Goal: Task Accomplishment & Management: Complete application form

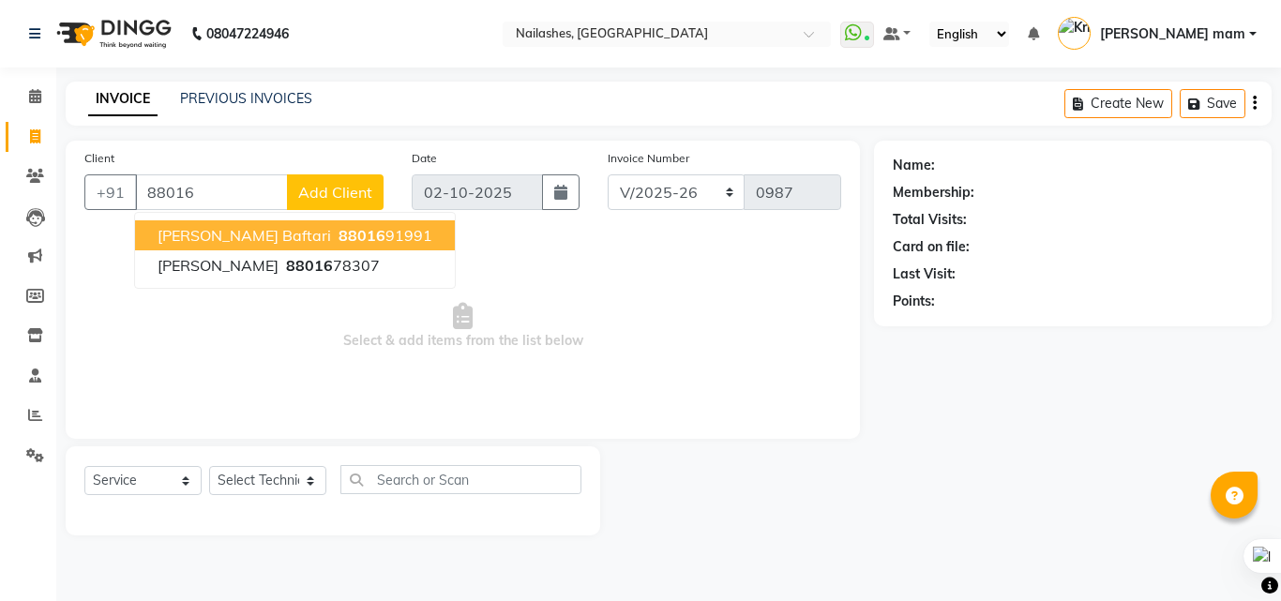
select select "5759"
select select "service"
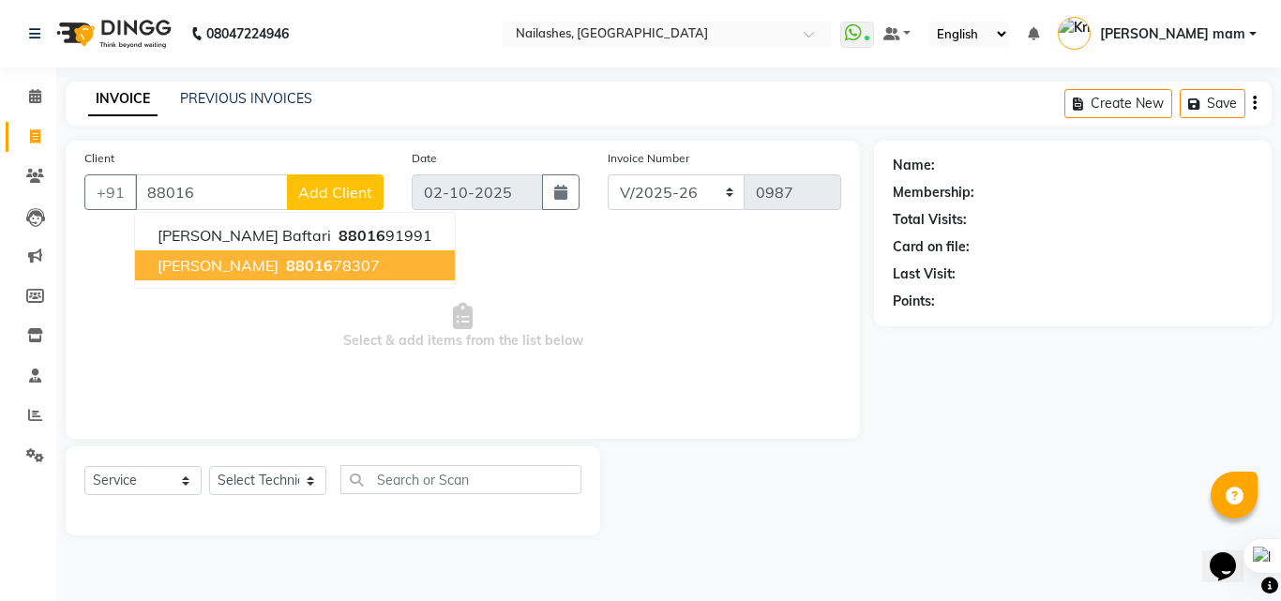
click at [262, 255] on button "[PERSON_NAME] 88016 78307" at bounding box center [295, 265] width 320 height 30
type input "8801678307"
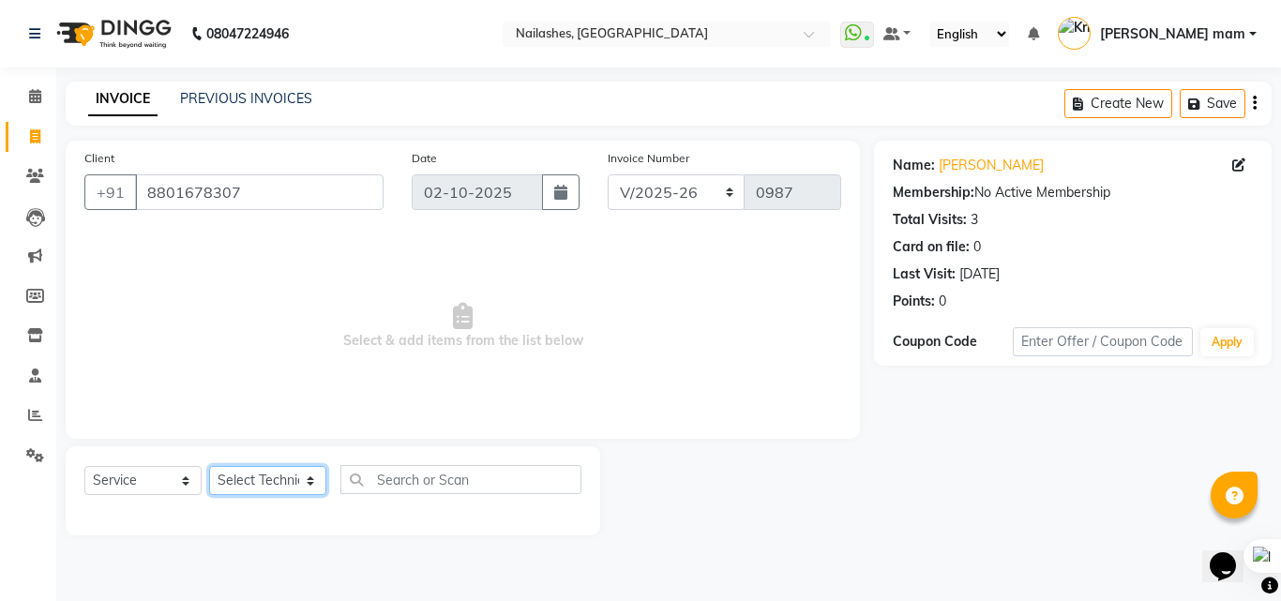
click at [263, 475] on select "Select Technician [PERSON_NAME] [PERSON_NAME] mam [PERSON_NAME]" at bounding box center [267, 480] width 117 height 29
select select "76516"
click at [209, 466] on select "Select Technician [PERSON_NAME] [PERSON_NAME] mam [PERSON_NAME]" at bounding box center [267, 480] width 117 height 29
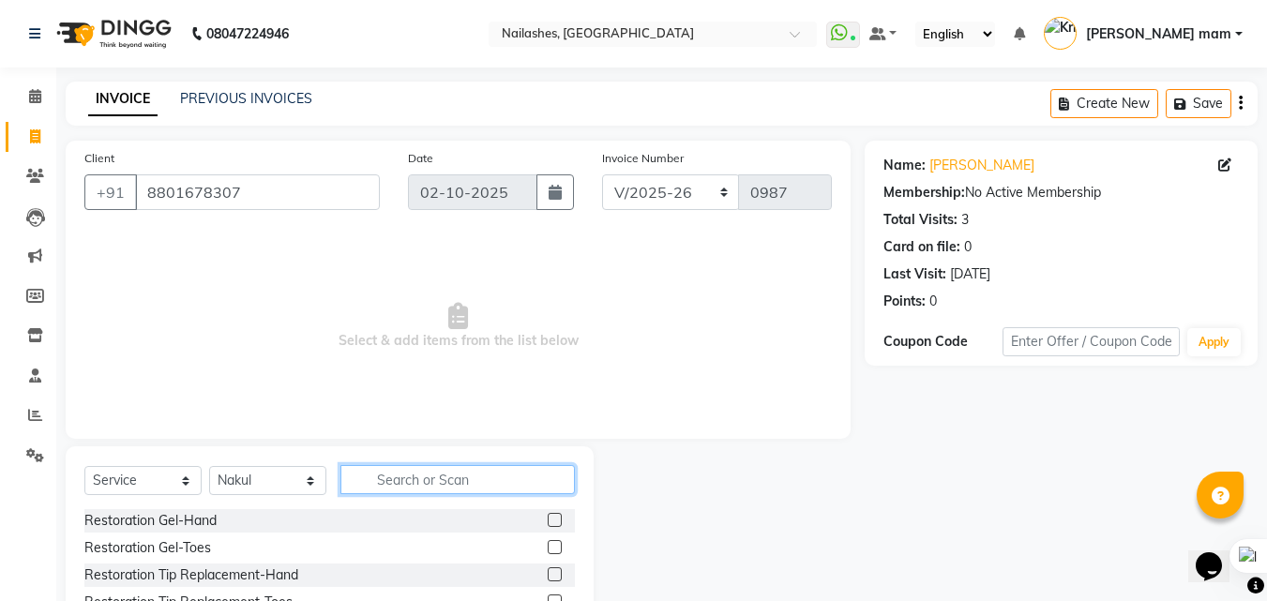
click at [455, 488] on input "text" at bounding box center [457, 479] width 234 height 29
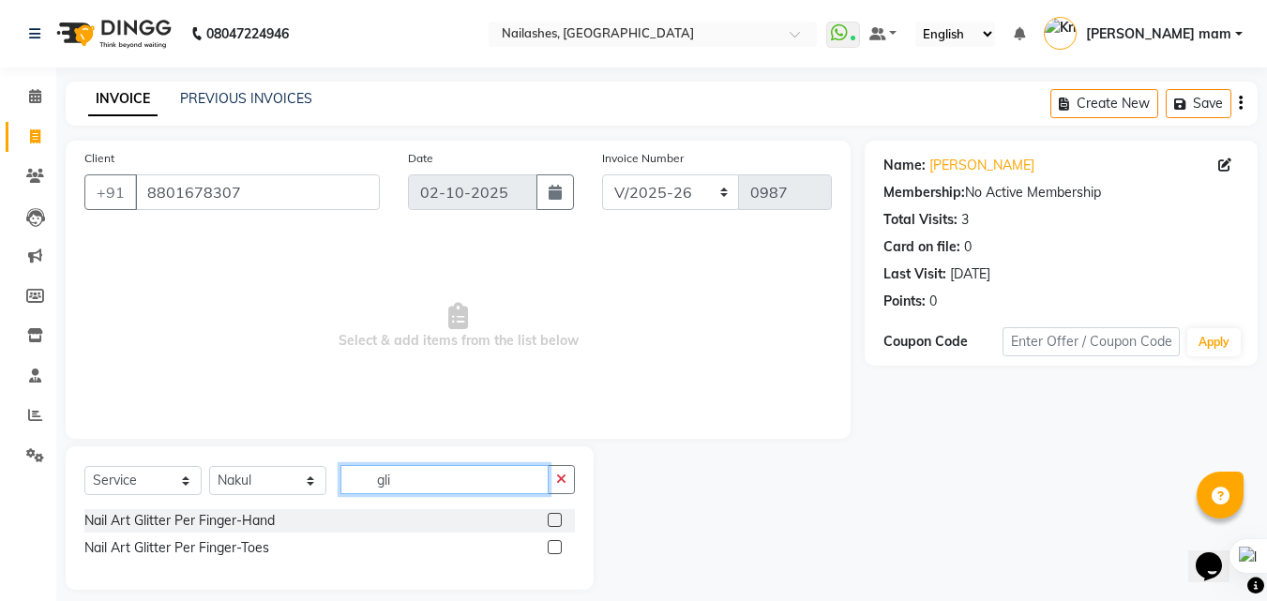
type input "gli"
click at [554, 513] on label at bounding box center [555, 520] width 14 height 14
click at [554, 515] on input "checkbox" at bounding box center [554, 521] width 12 height 12
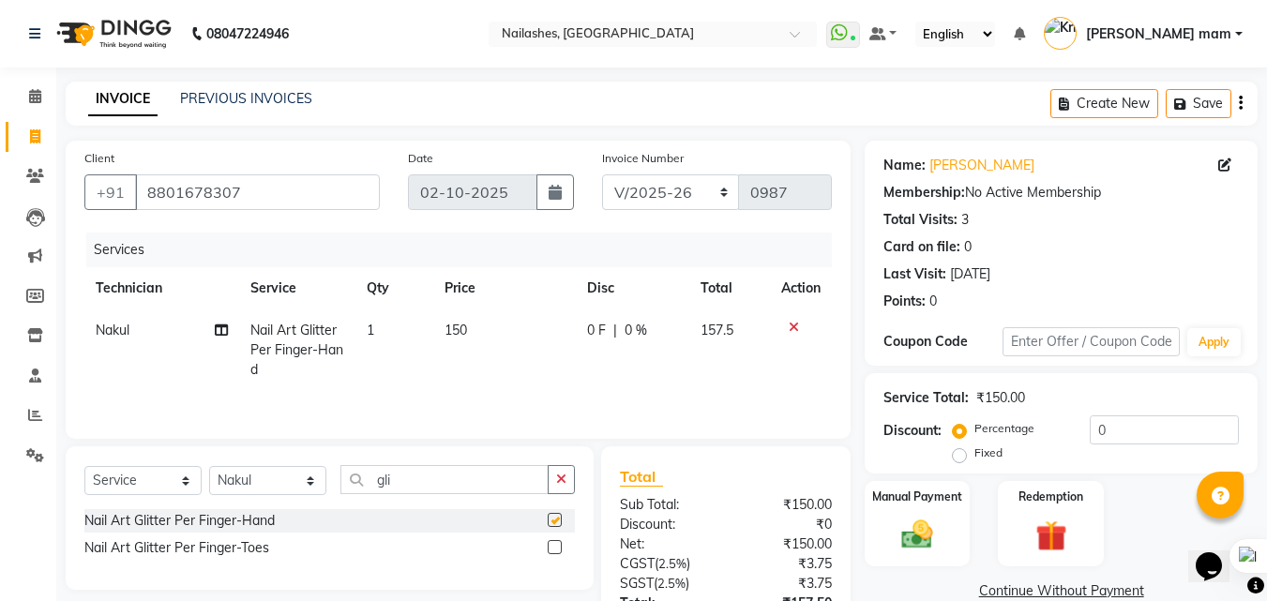
checkbox input "false"
click at [383, 329] on td "1" at bounding box center [394, 350] width 78 height 82
select select "76516"
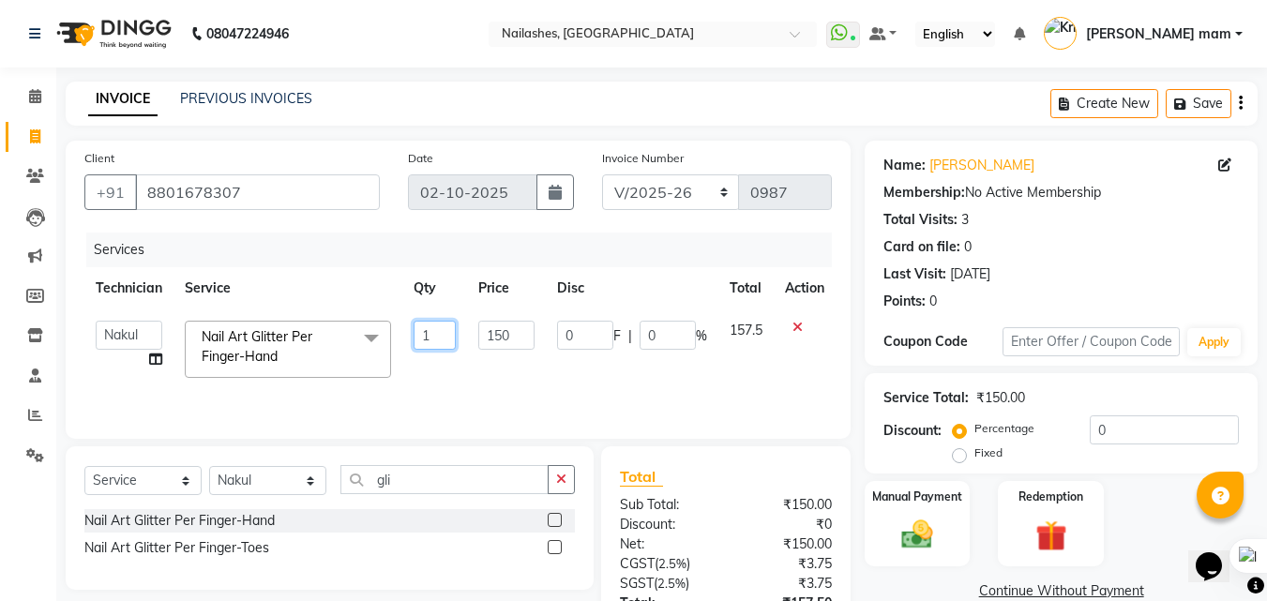
click at [438, 324] on input "1" at bounding box center [435, 335] width 42 height 29
type input "10"
click at [577, 350] on td "0 F | 0 %" at bounding box center [632, 349] width 173 height 80
select select "76516"
click at [562, 478] on icon "button" at bounding box center [561, 479] width 10 height 13
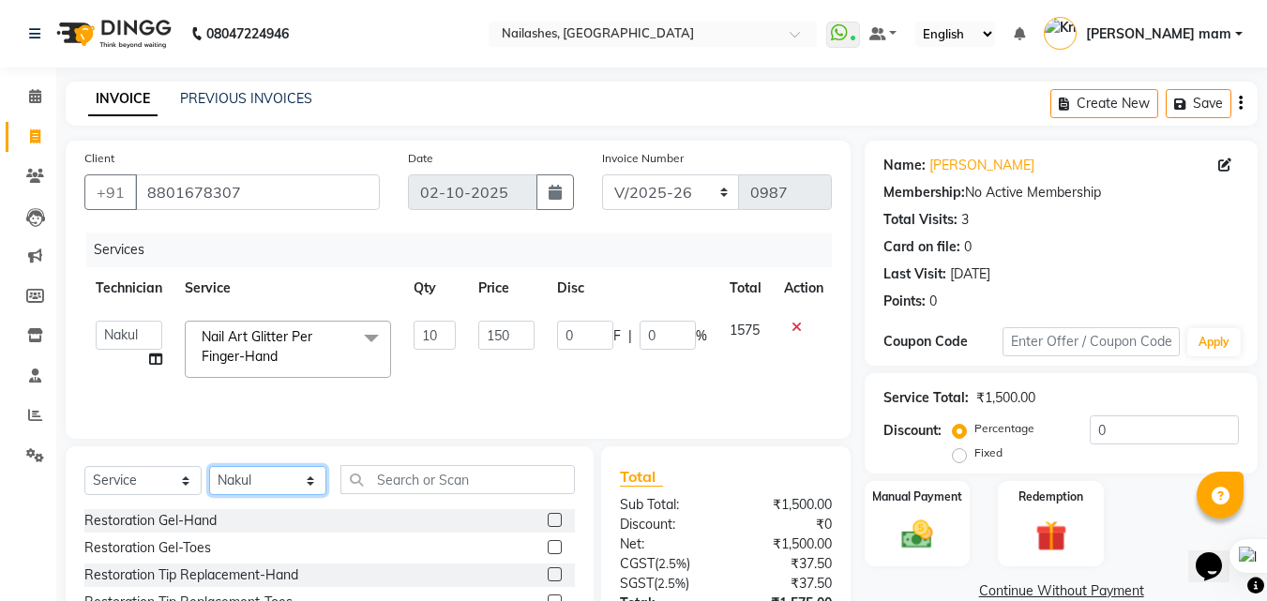
click at [260, 473] on select "Select Technician [PERSON_NAME] [PERSON_NAME] mam [PERSON_NAME]" at bounding box center [267, 480] width 117 height 29
select select "89520"
click at [209, 466] on select "Select Technician [PERSON_NAME] [PERSON_NAME] mam [PERSON_NAME]" at bounding box center [267, 480] width 117 height 29
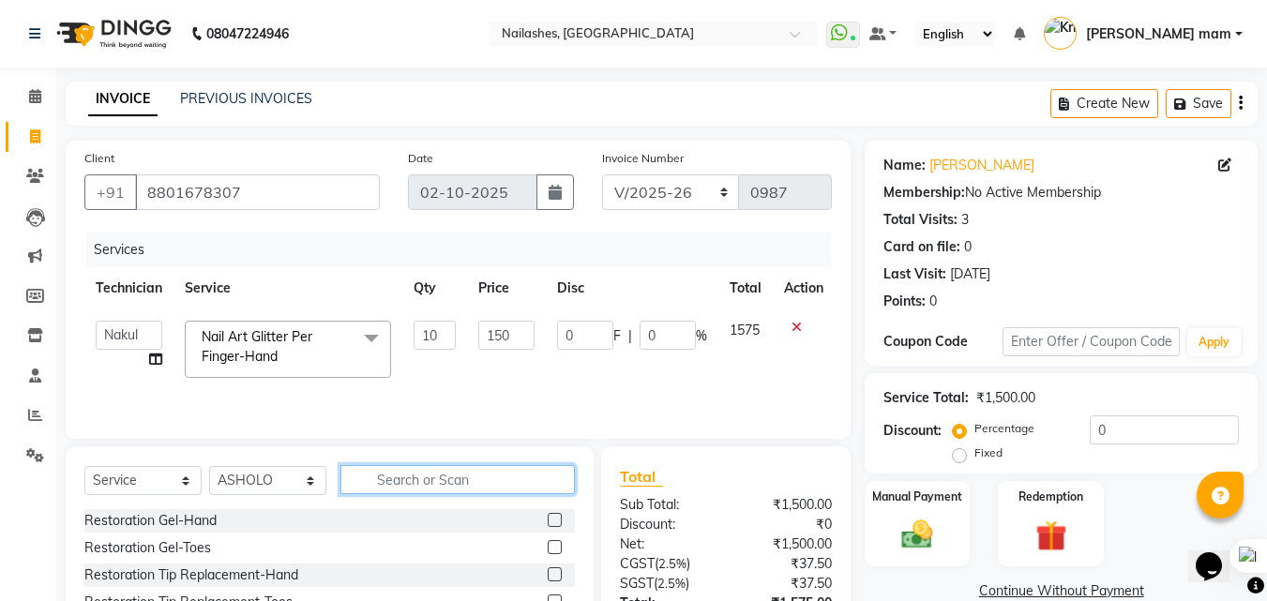
click at [457, 476] on input "text" at bounding box center [457, 479] width 234 height 29
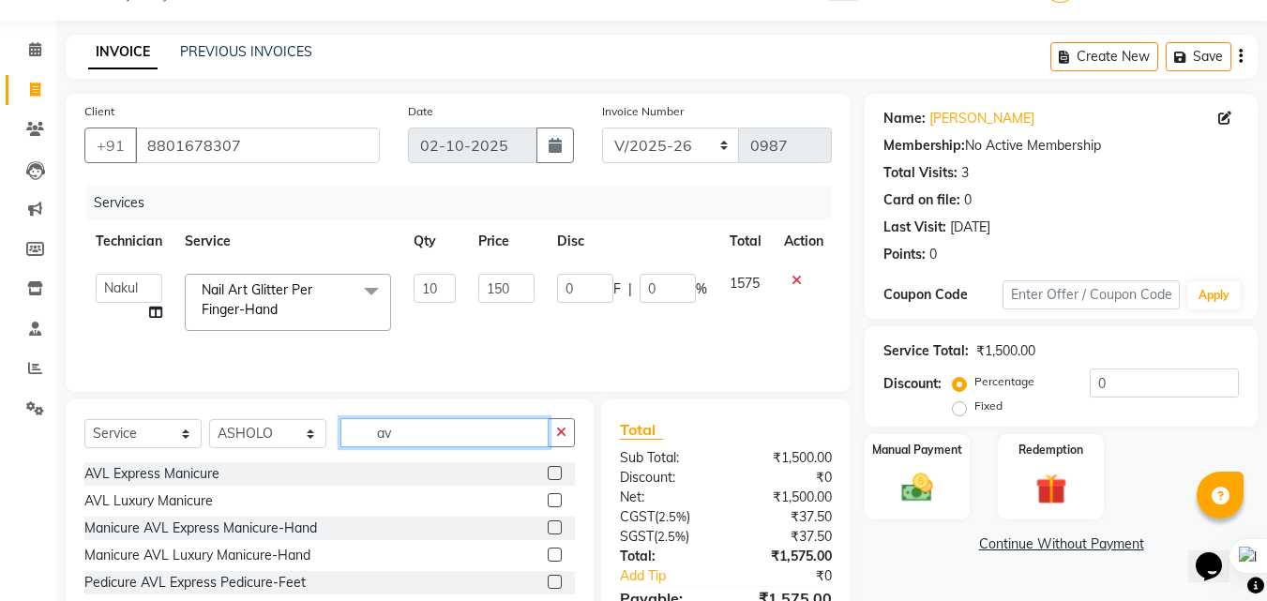
scroll to position [50, 0]
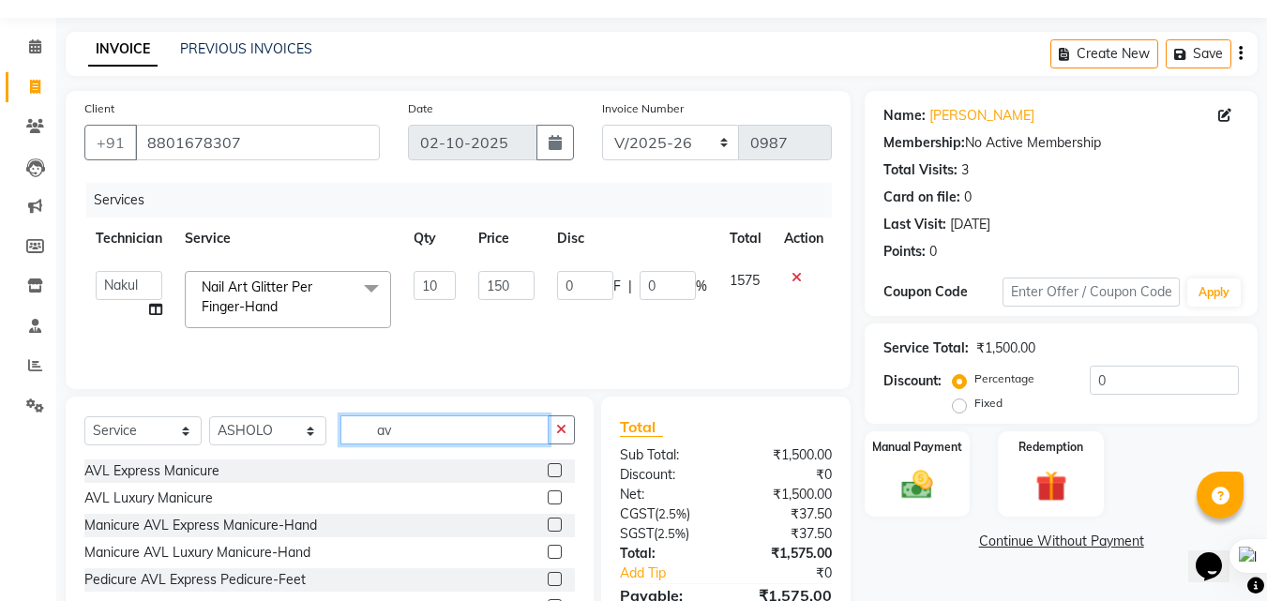
type input "av"
click at [550, 581] on label at bounding box center [555, 579] width 14 height 14
click at [550, 581] on input "checkbox" at bounding box center [554, 580] width 12 height 12
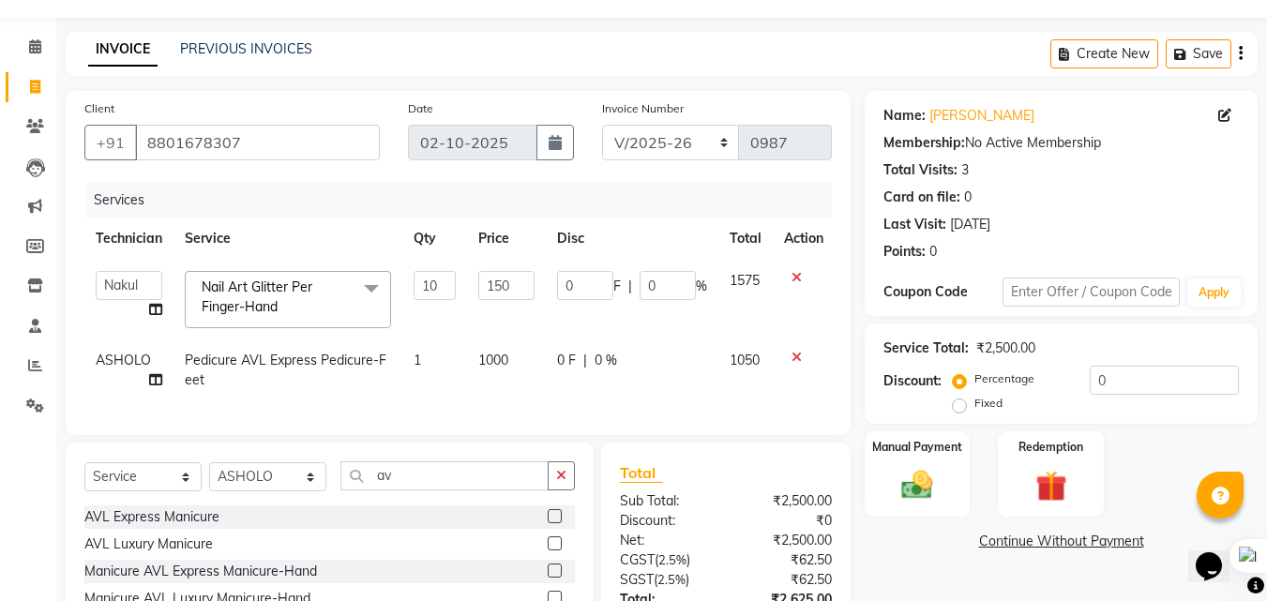
checkbox input "false"
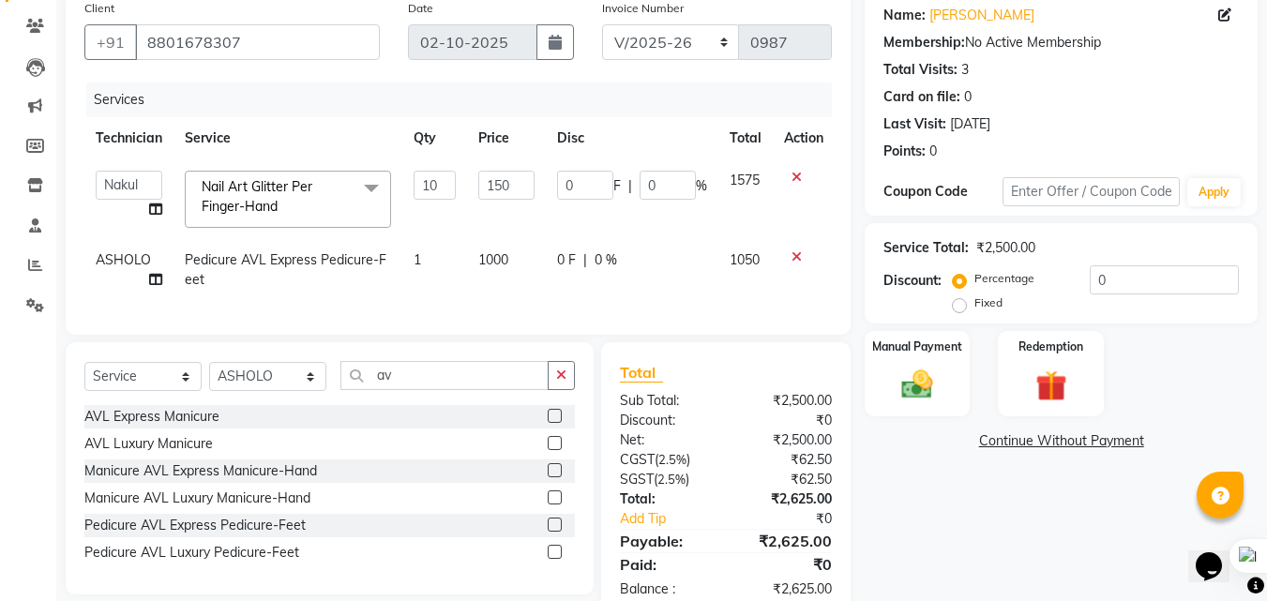
scroll to position [209, 0]
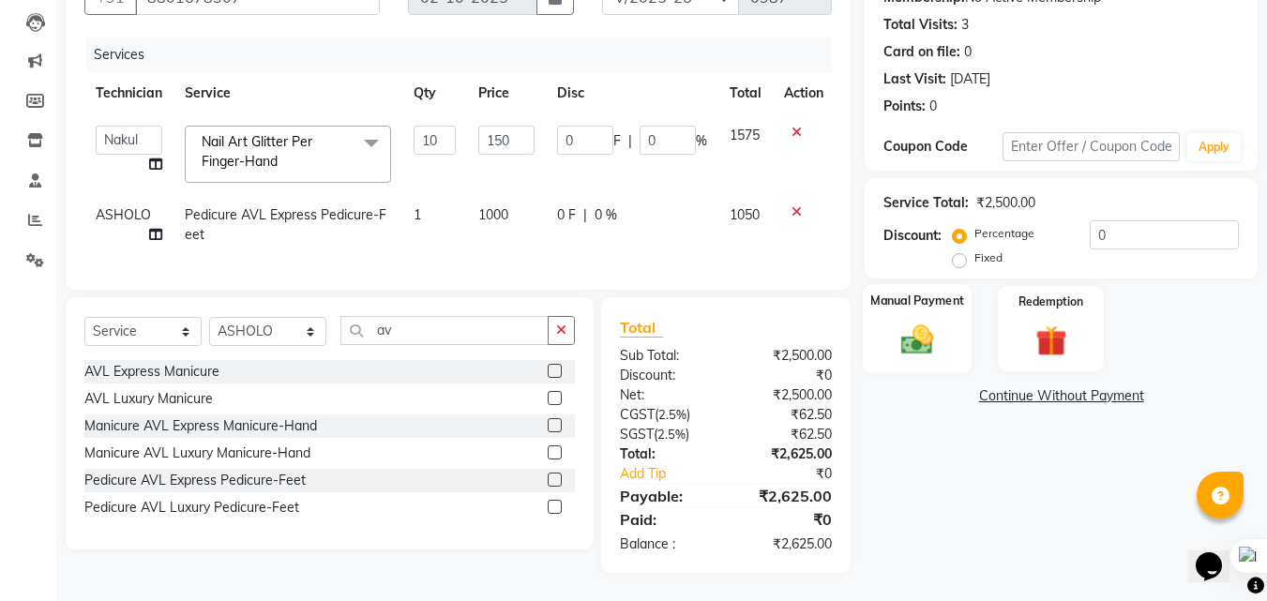
click at [892, 340] on img at bounding box center [917, 340] width 53 height 38
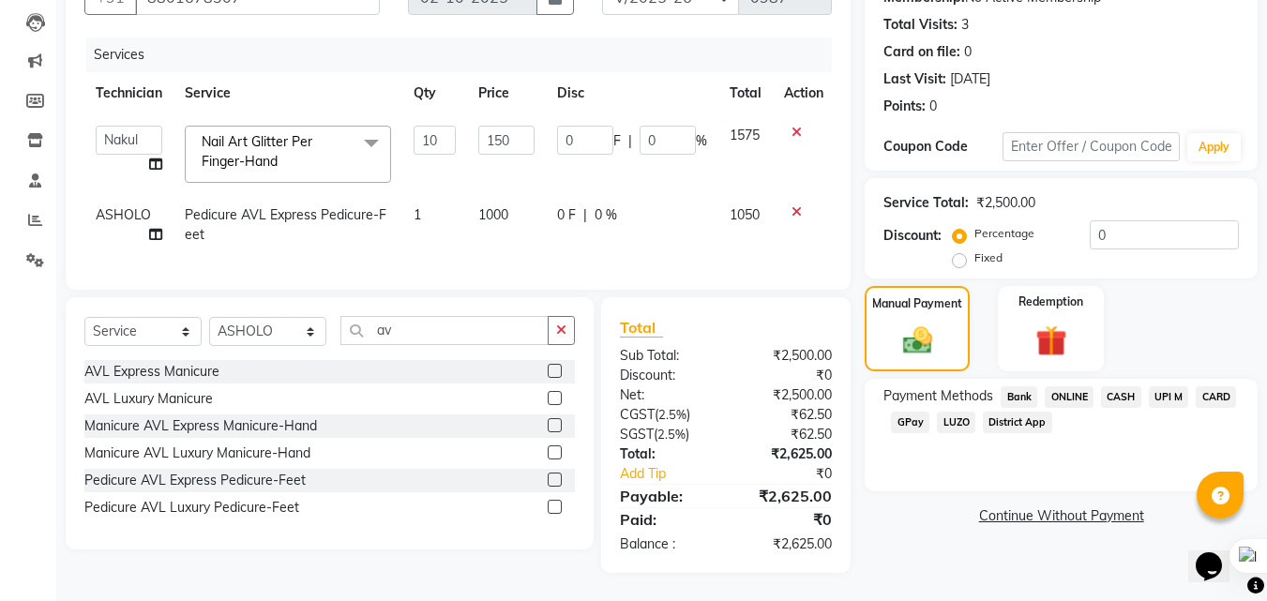
click at [1217, 386] on span "CARD" at bounding box center [1216, 397] width 40 height 22
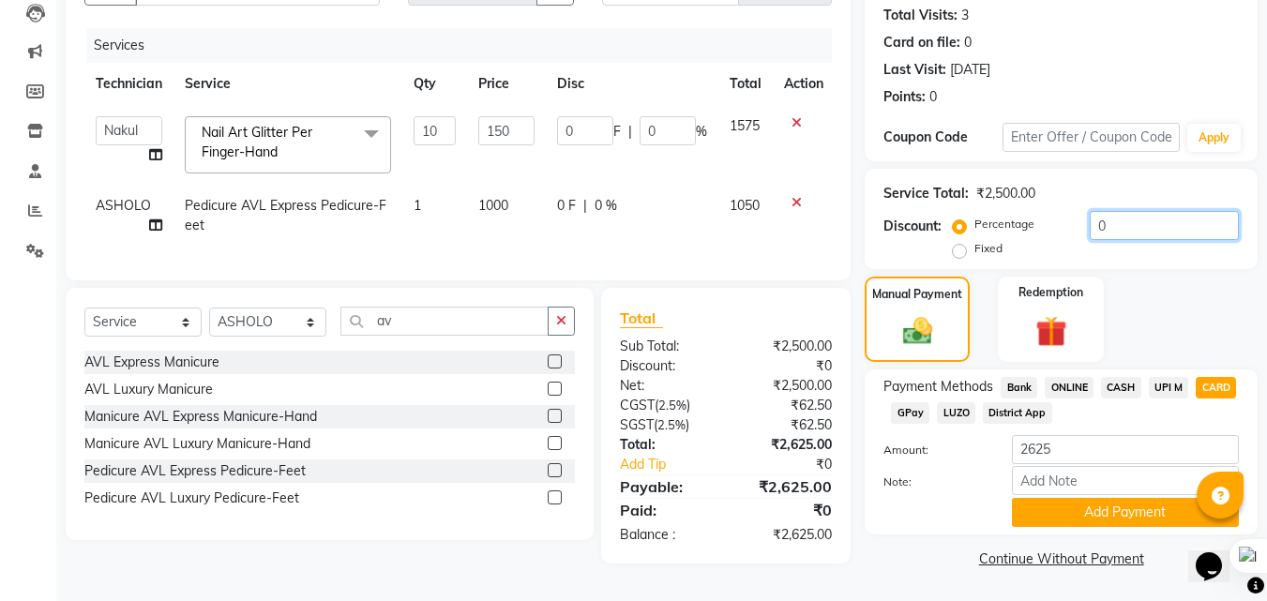
click at [1151, 226] on input "0" at bounding box center [1164, 225] width 149 height 29
type input "04"
type input "60"
type input "4"
type input "04.7"
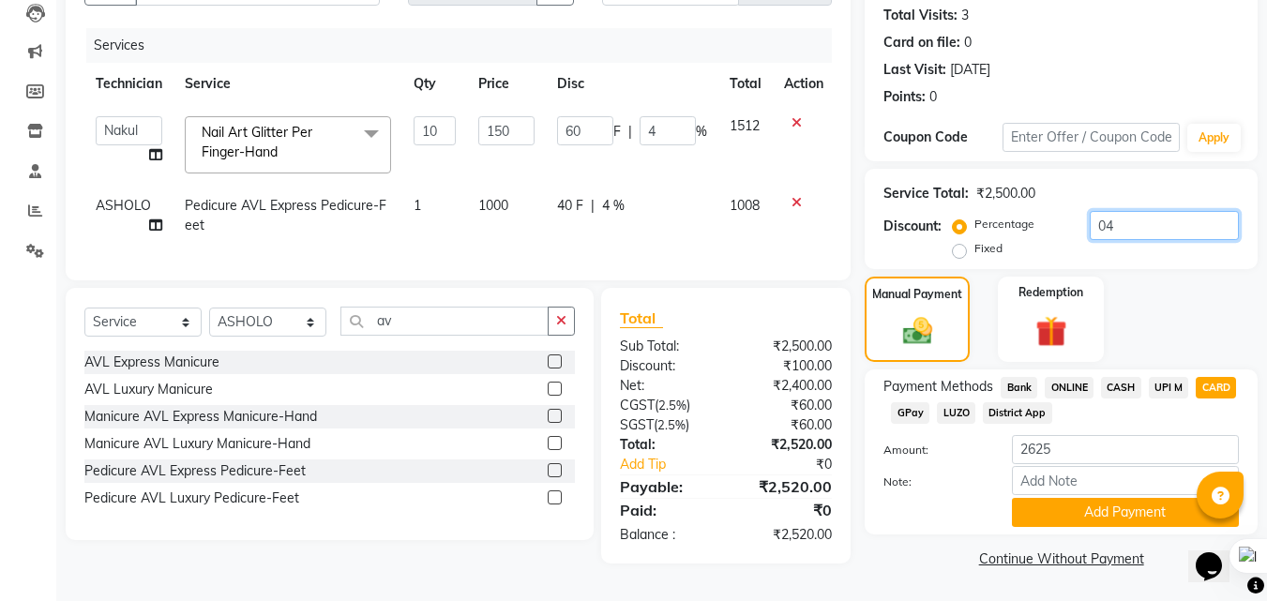
type input "70.5"
type input "4.7"
type input "04.76"
type input "71.4"
type input "4.76"
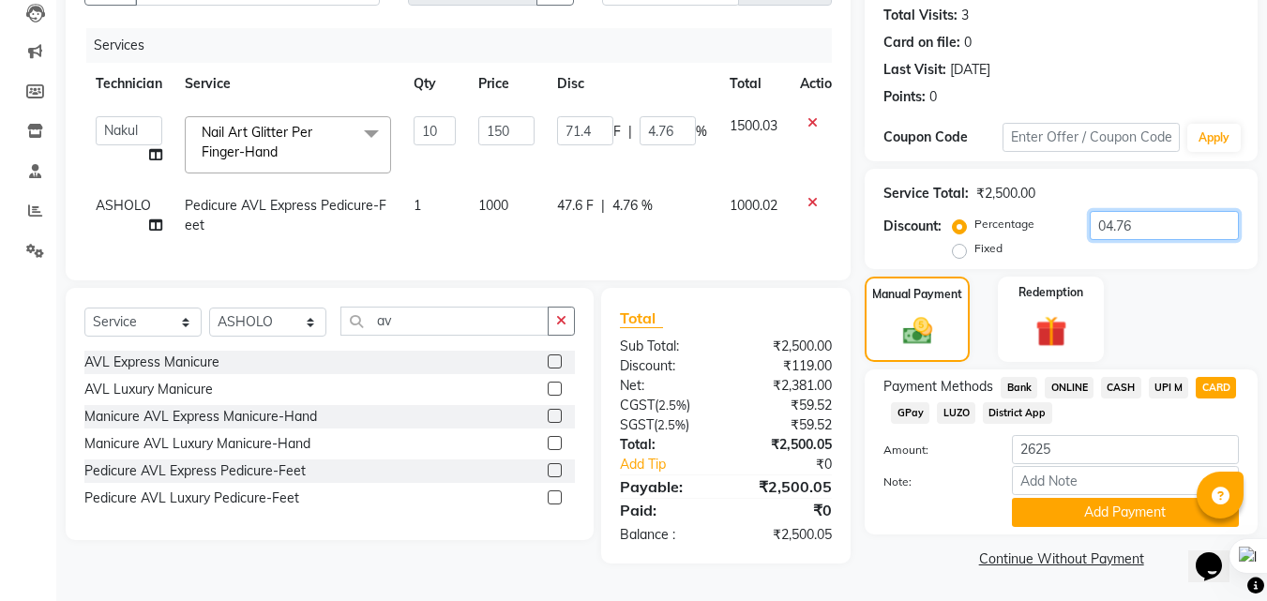
type input "04.762"
type input "71.43"
type input "04.762"
click at [1129, 511] on button "Add Payment" at bounding box center [1125, 512] width 227 height 29
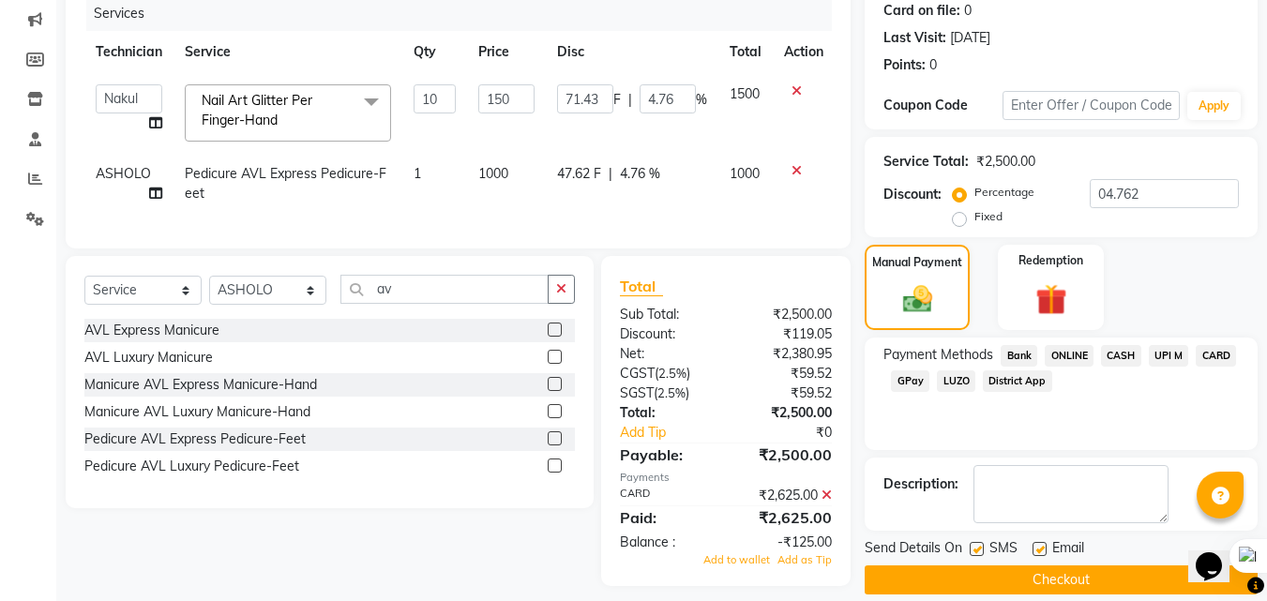
scroll to position [264, 0]
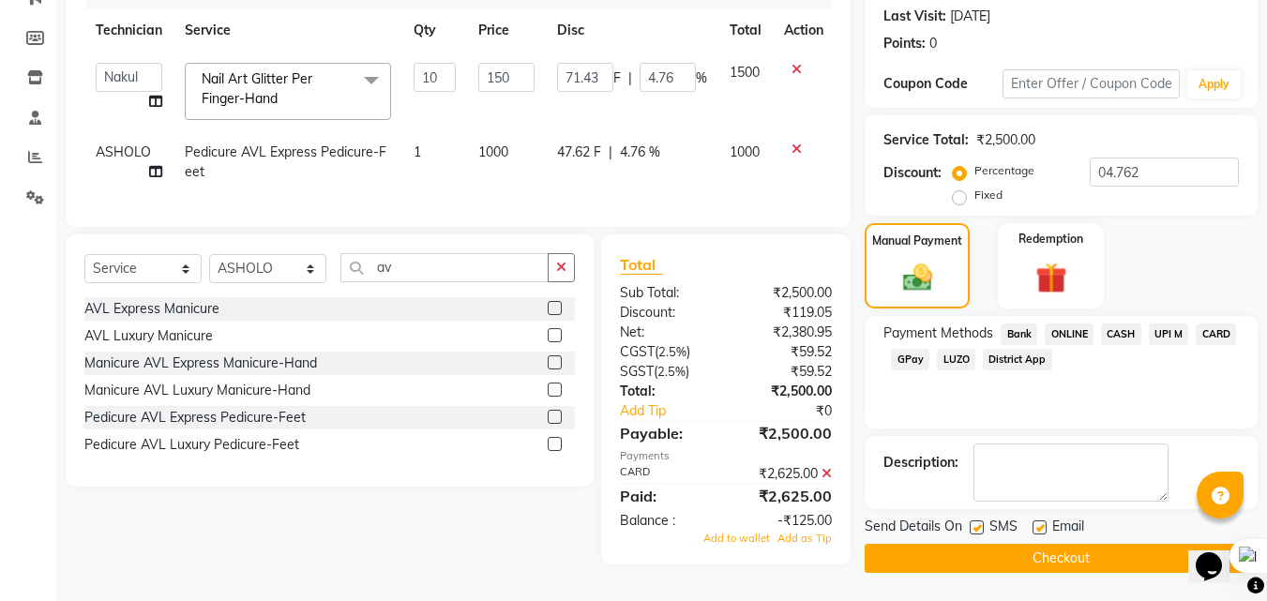
click at [828, 478] on icon at bounding box center [827, 473] width 10 height 13
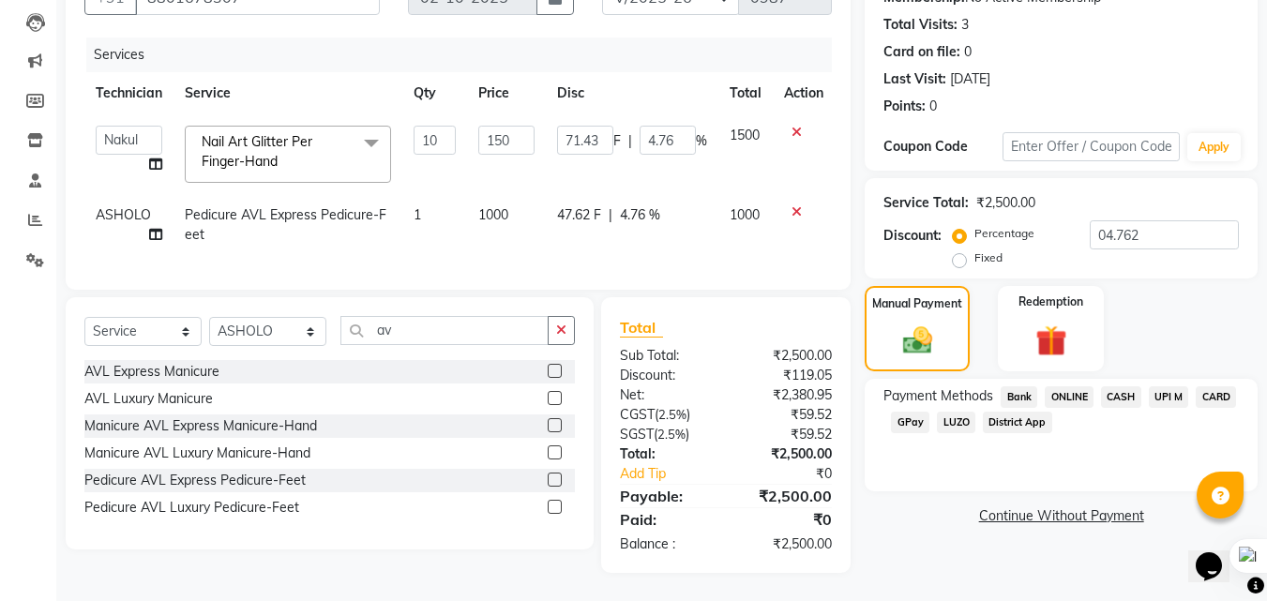
scroll to position [209, 0]
click at [1226, 386] on span "CARD" at bounding box center [1216, 397] width 40 height 22
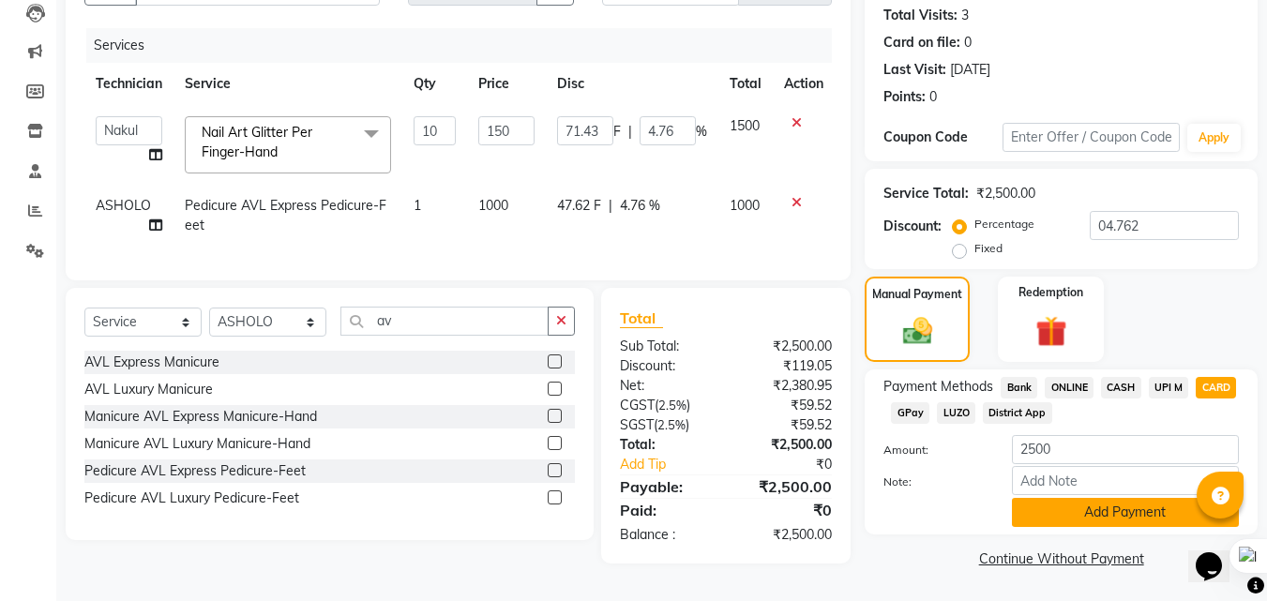
click at [1130, 505] on button "Add Payment" at bounding box center [1125, 512] width 227 height 29
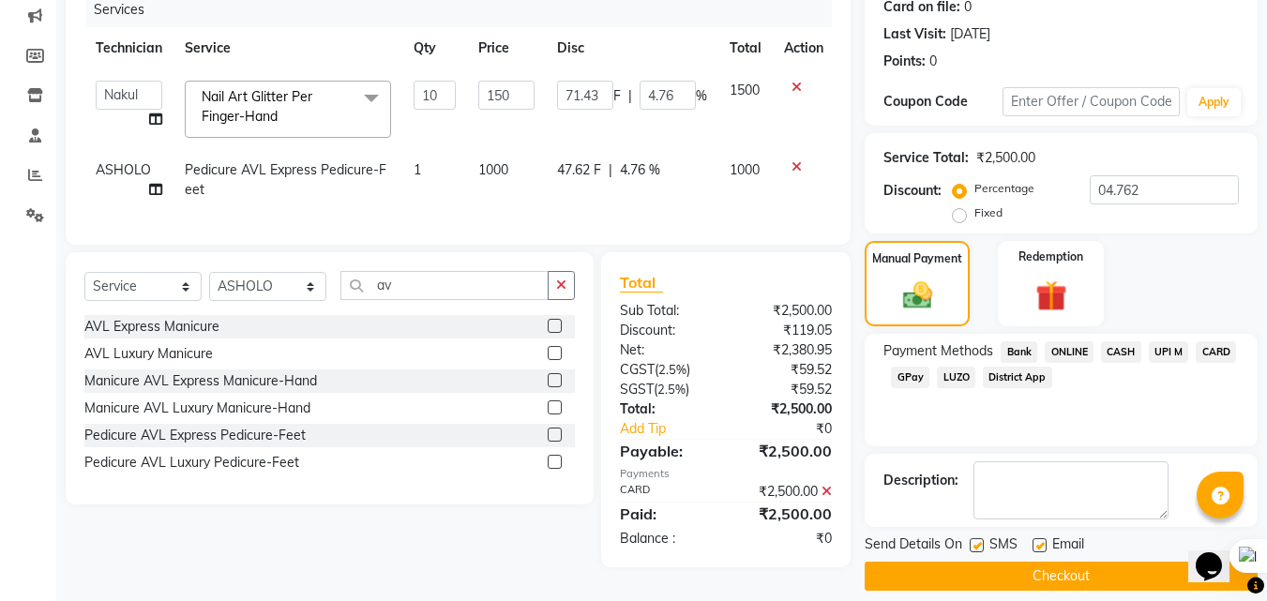
scroll to position [258, 0]
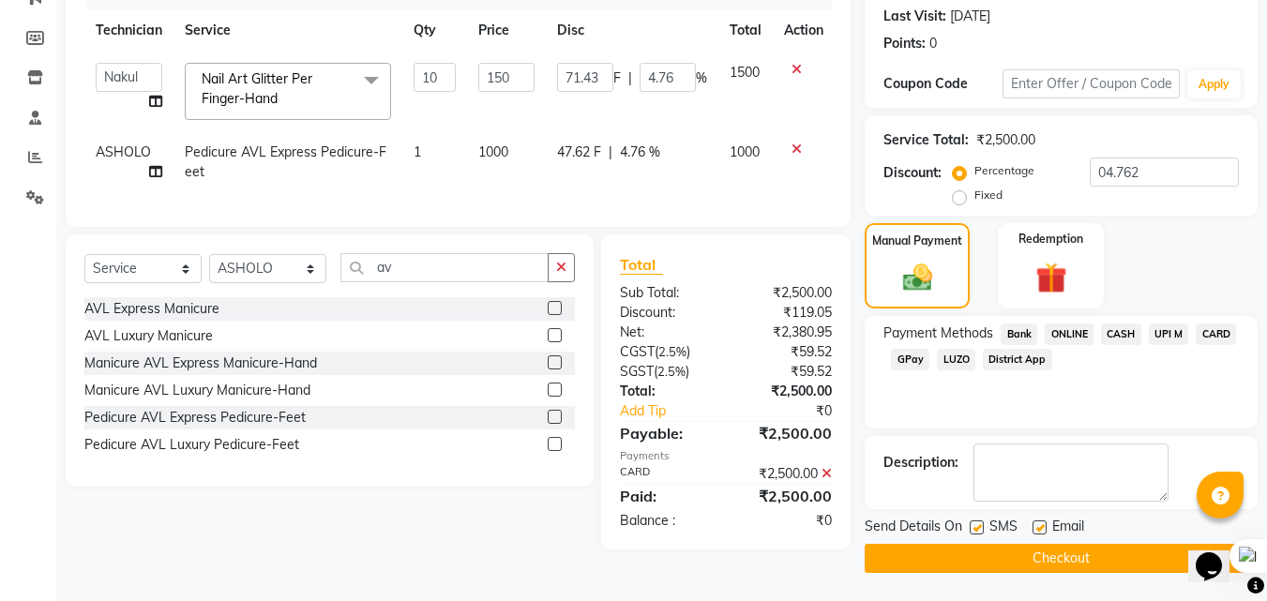
click at [1101, 552] on button "Checkout" at bounding box center [1061, 558] width 393 height 29
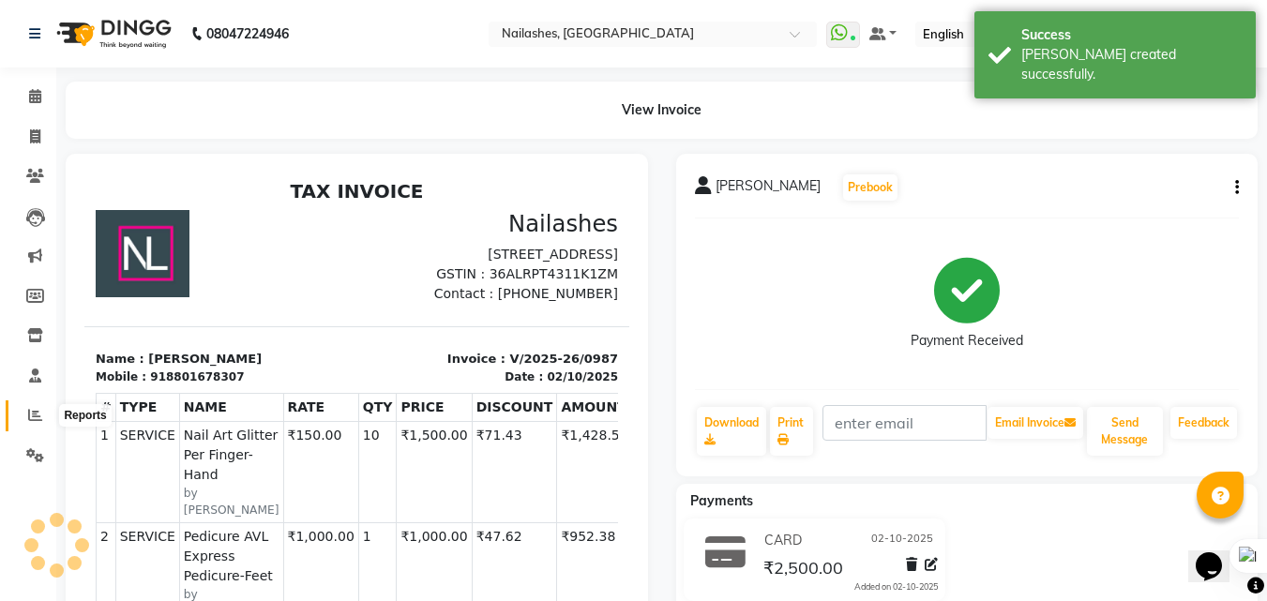
click at [30, 411] on icon at bounding box center [35, 415] width 14 height 14
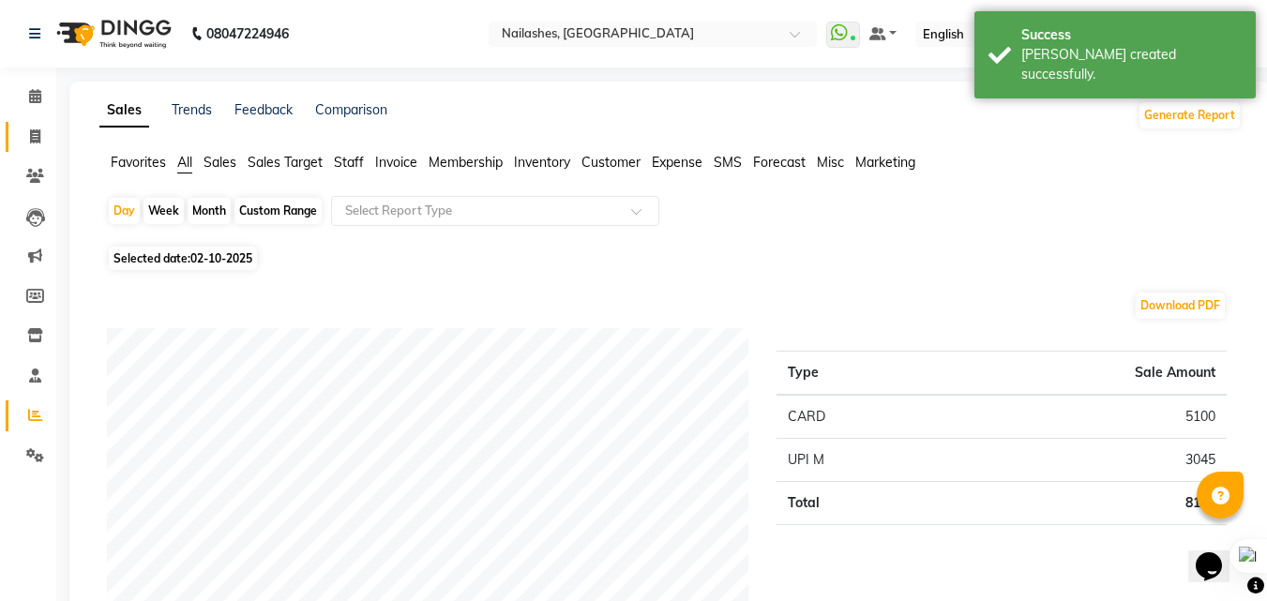
click at [29, 148] on link "Invoice" at bounding box center [28, 137] width 45 height 31
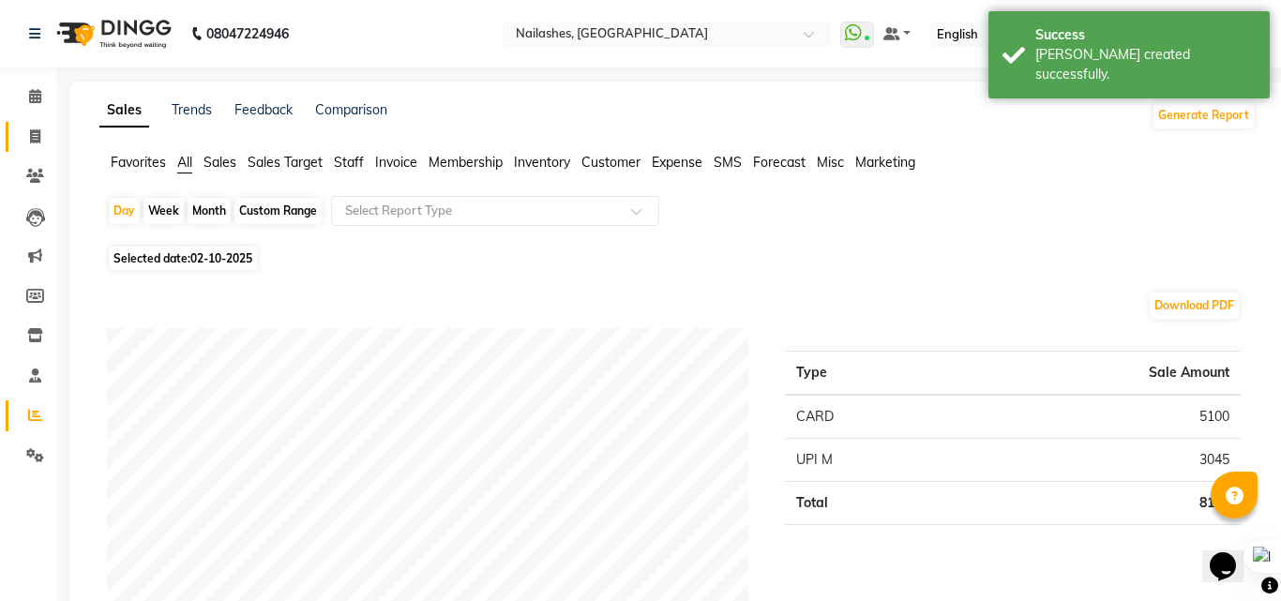
select select "5759"
select select "service"
